Goal: Navigation & Orientation: Find specific page/section

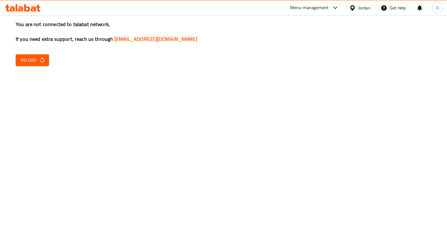
click at [33, 61] on span "Reload" at bounding box center [32, 60] width 23 height 8
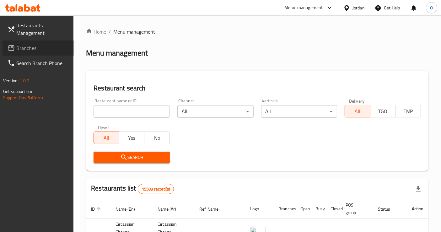
click at [31, 43] on link "Branches" at bounding box center [38, 48] width 71 height 15
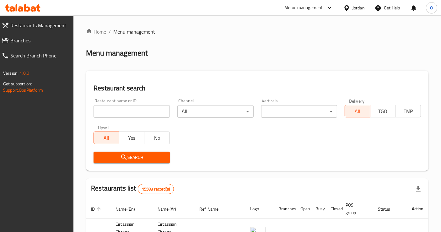
click at [38, 39] on span "Branches" at bounding box center [39, 41] width 58 height 8
click at [15, 32] on link "Restaurants Management" at bounding box center [35, 25] width 77 height 15
click at [19, 37] on span "Branches" at bounding box center [39, 41] width 58 height 8
